Goal: Transaction & Acquisition: Purchase product/service

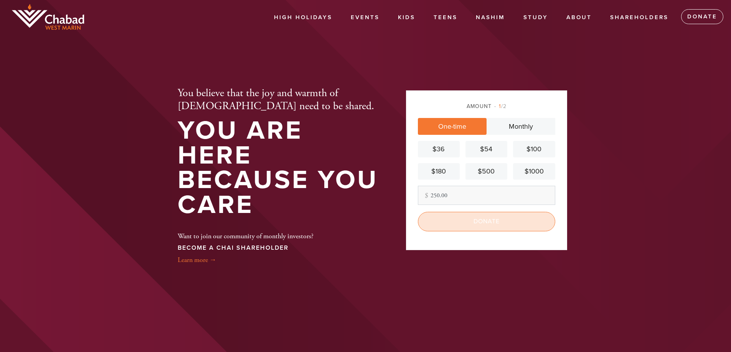
type input "250.00"
click at [467, 221] on input "Donate" at bounding box center [486, 221] width 137 height 19
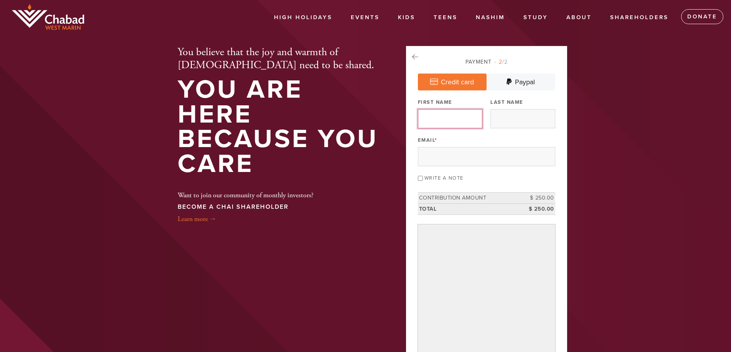
click at [451, 115] on input "First Name" at bounding box center [450, 118] width 64 height 19
type input "[PERSON_NAME]"
drag, startPoint x: 502, startPoint y: 118, endPoint x: 490, endPoint y: 118, distance: 11.5
click at [490, 118] on input "[PERSON_NAME]" at bounding box center [522, 118] width 64 height 19
type input "[PERSON_NAME]"
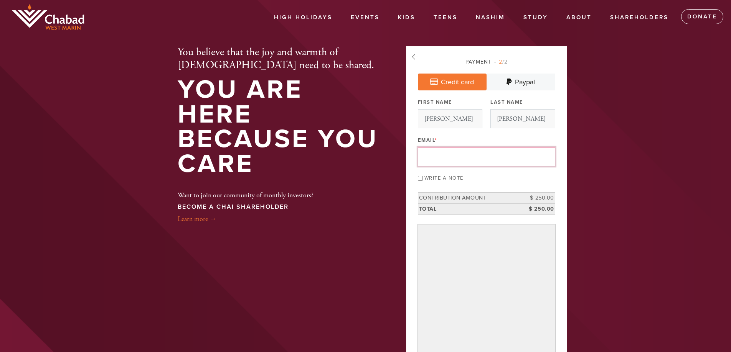
click at [466, 161] on input "Email *" at bounding box center [486, 156] width 137 height 19
type input "[EMAIL_ADDRESS][DOMAIN_NAME]"
click at [419, 178] on input "Write a note" at bounding box center [420, 178] width 5 height 5
checkbox input "true"
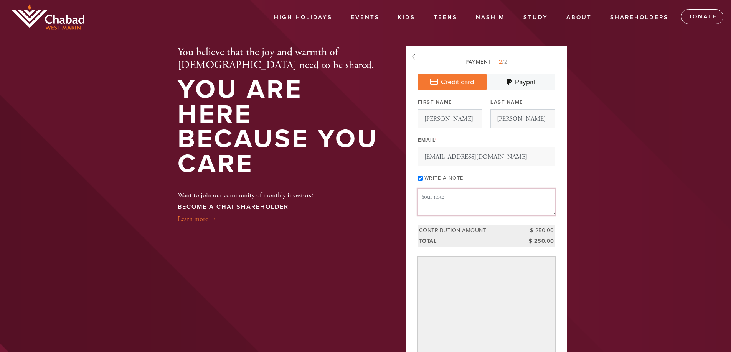
click at [426, 196] on textarea "Message or dedication" at bounding box center [486, 202] width 137 height 26
type textarea "from rabbi [PERSON_NAME][GEOGRAPHIC_DATA]"
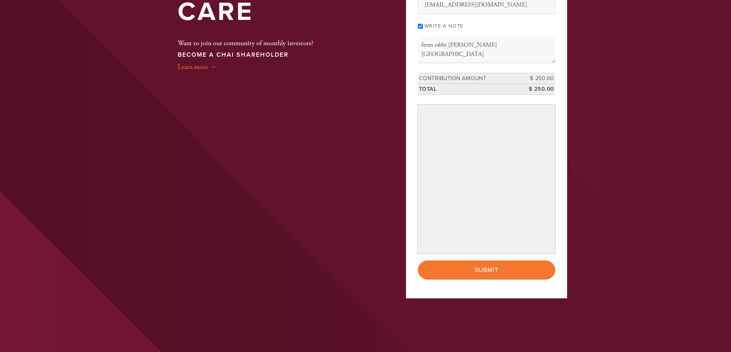
scroll to position [153, 0]
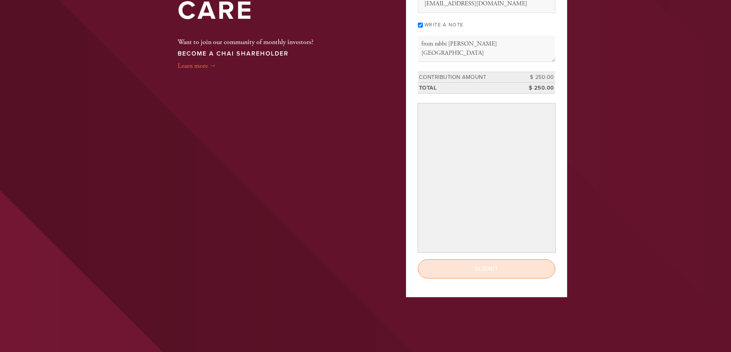
click at [448, 266] on input "Submit" at bounding box center [486, 269] width 137 height 19
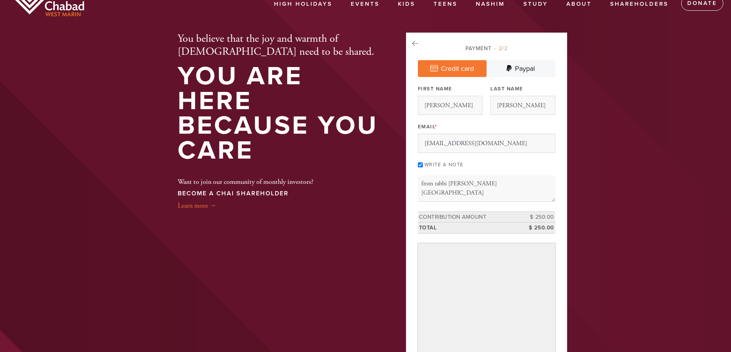
scroll to position [0, 0]
